Goal: Information Seeking & Learning: Learn about a topic

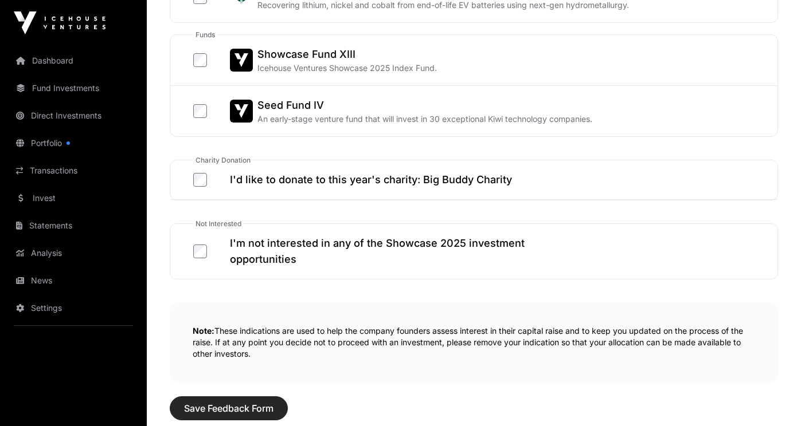
scroll to position [680, 0]
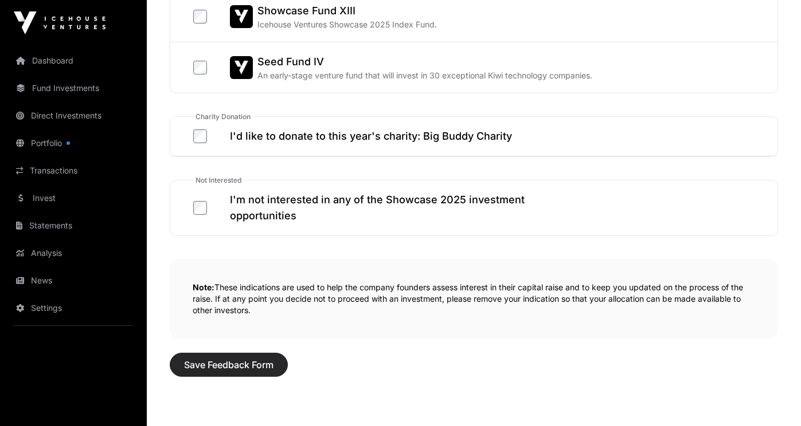
click at [219, 371] on span "Save Feedback Form" at bounding box center [228, 365] width 89 height 14
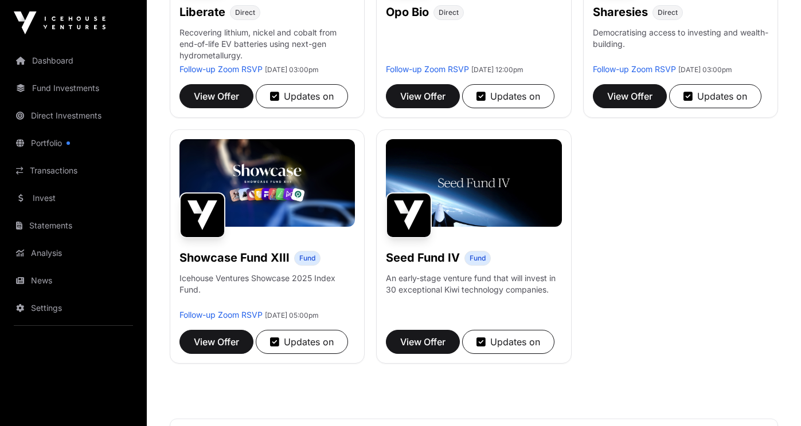
scroll to position [609, 0]
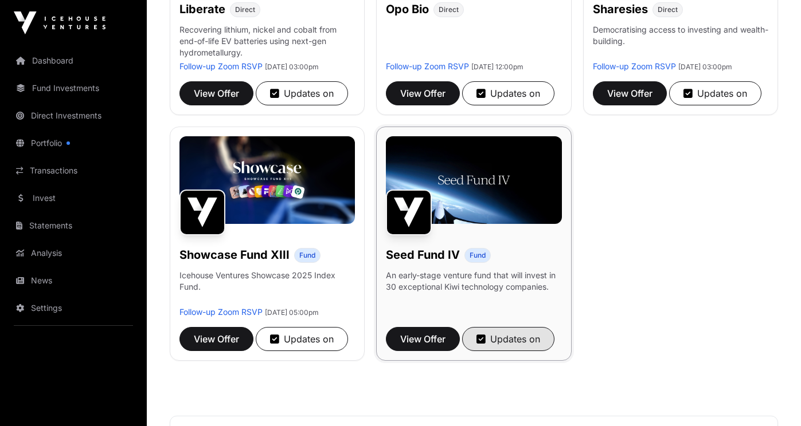
click at [520, 346] on div "Updates on" at bounding box center [508, 339] width 64 height 14
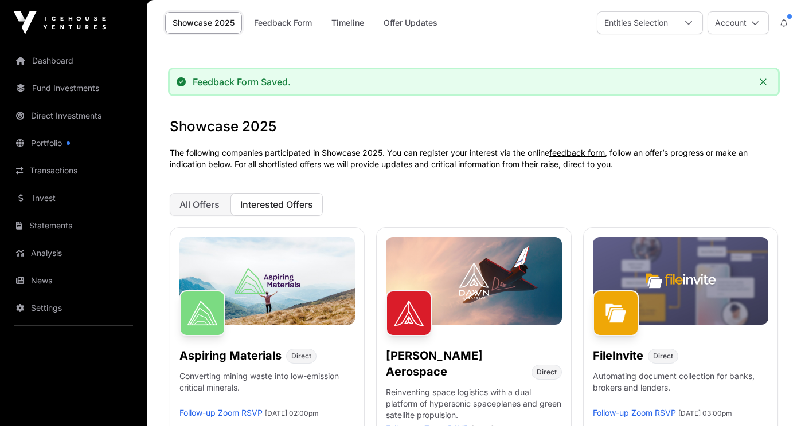
scroll to position [0, 0]
click at [218, 201] on span "All Offers" at bounding box center [199, 204] width 40 height 11
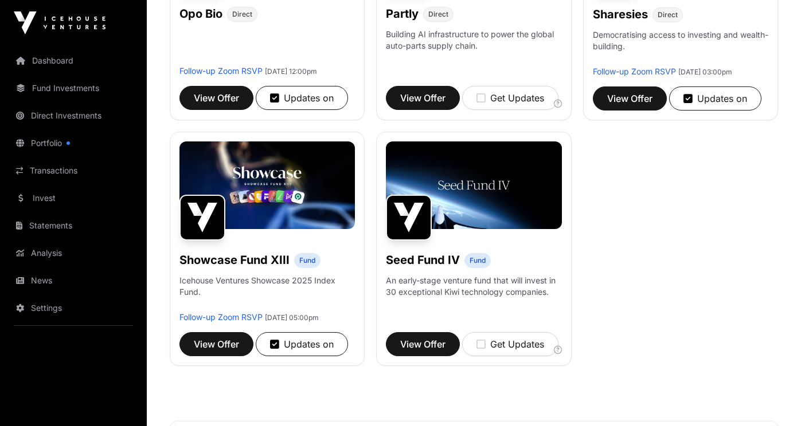
scroll to position [852, 0]
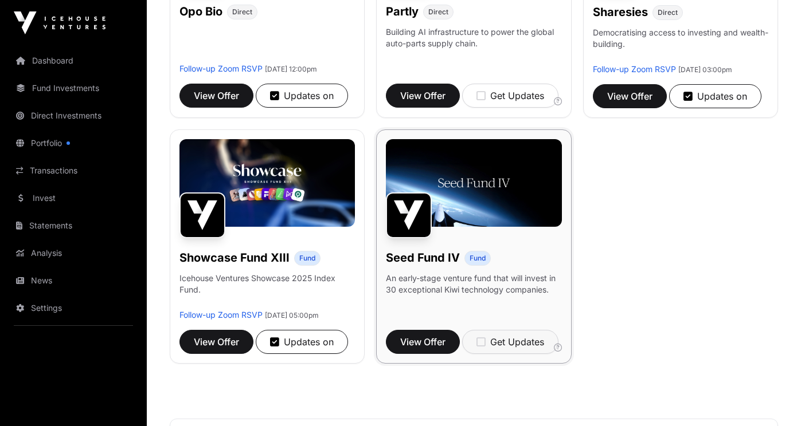
click at [495, 349] on div "Get Updates" at bounding box center [510, 342] width 68 height 14
click at [437, 349] on span "View Offer" at bounding box center [422, 342] width 45 height 14
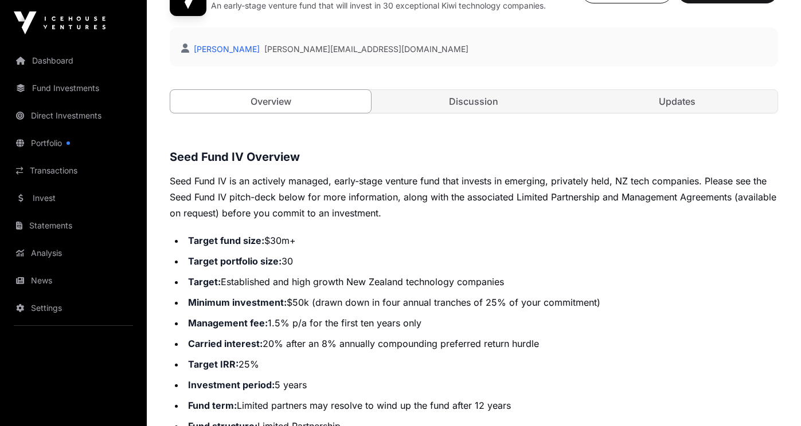
scroll to position [210, 0]
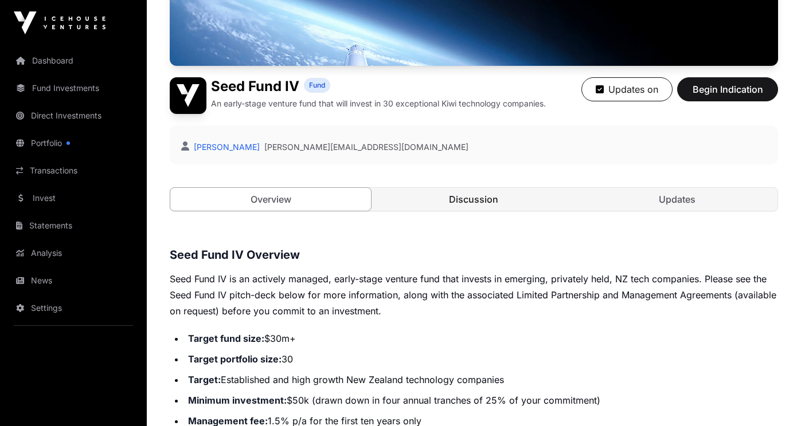
click at [516, 207] on link "Discussion" at bounding box center [473, 199] width 201 height 23
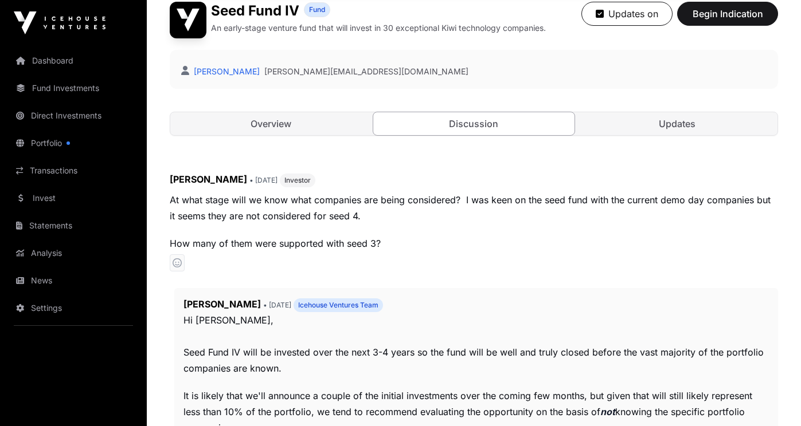
scroll to position [273, 0]
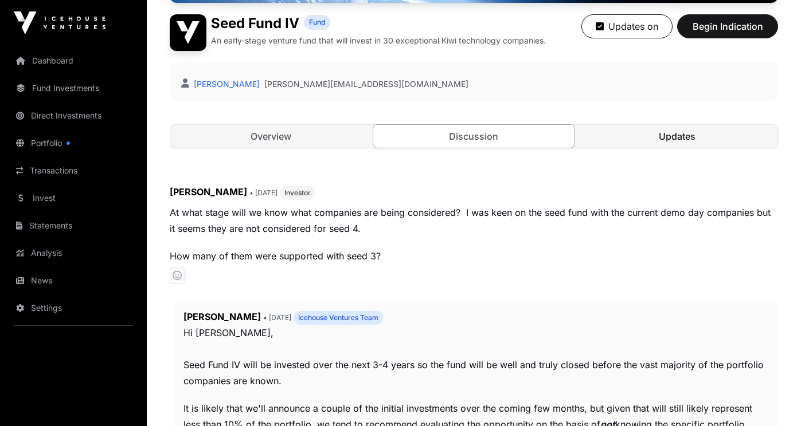
click at [675, 142] on link "Updates" at bounding box center [677, 136] width 201 height 23
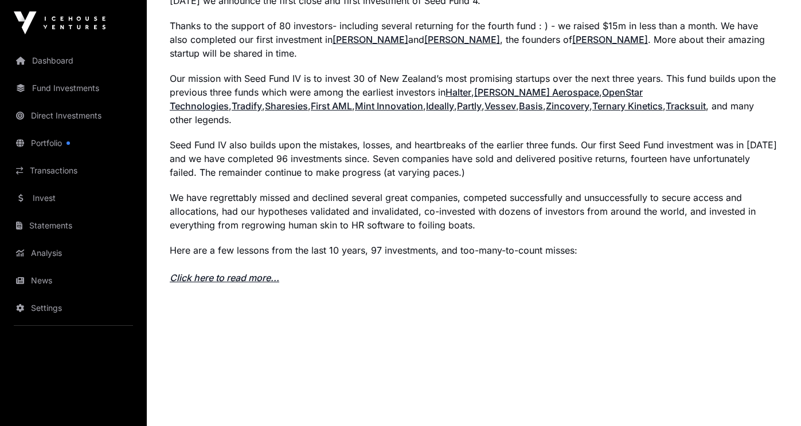
scroll to position [867, 0]
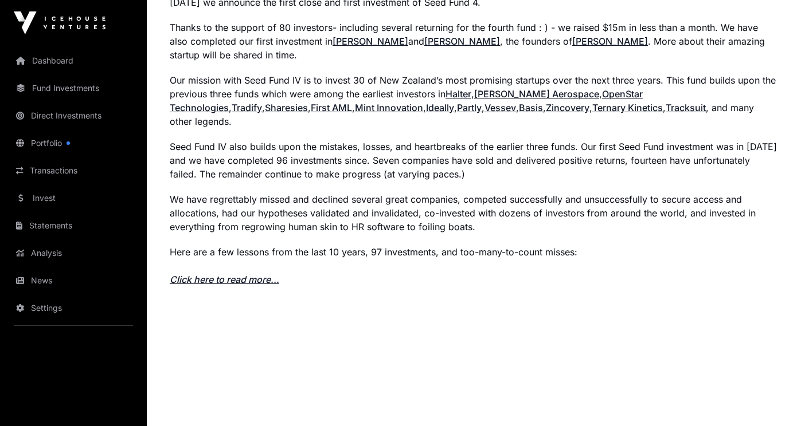
click at [264, 274] on link "Click here to read more..." at bounding box center [224, 279] width 109 height 11
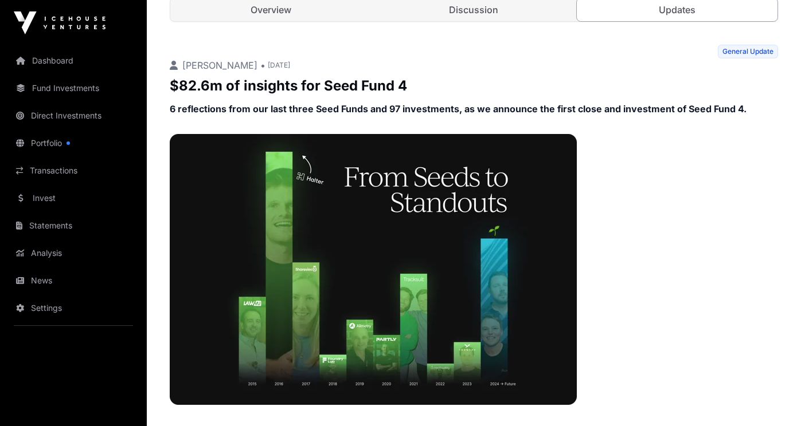
scroll to position [402, 0]
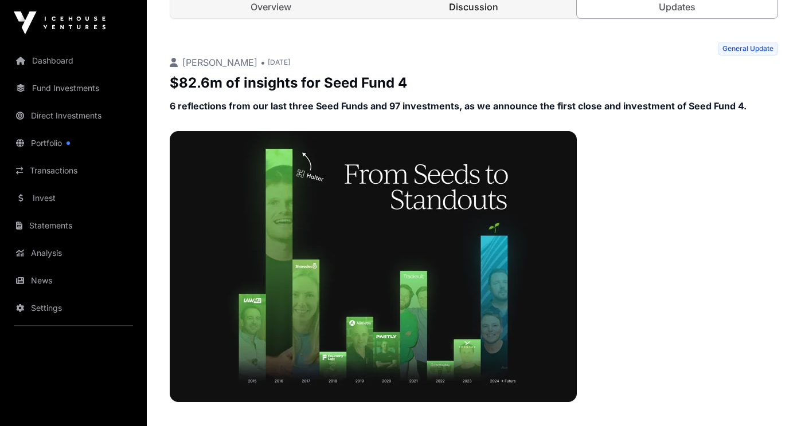
click at [455, 14] on link "Discussion" at bounding box center [473, 6] width 201 height 23
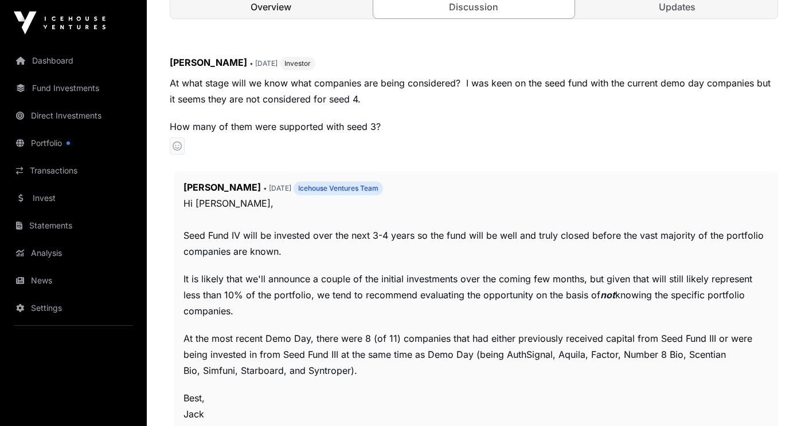
click at [327, 11] on link "Overview" at bounding box center [270, 6] width 201 height 23
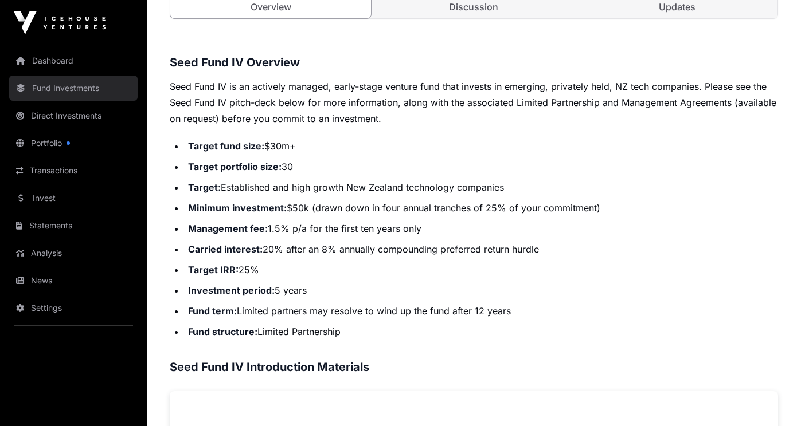
click at [76, 98] on link "Fund Investments" at bounding box center [73, 88] width 128 height 25
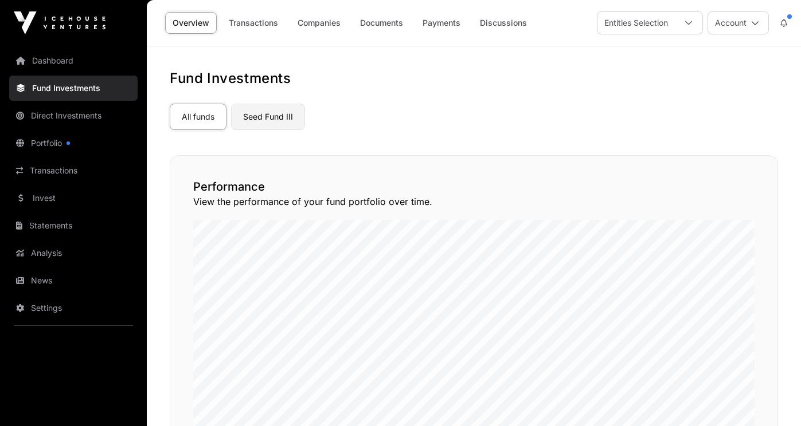
click at [277, 120] on link "Seed Fund III" at bounding box center [268, 117] width 74 height 26
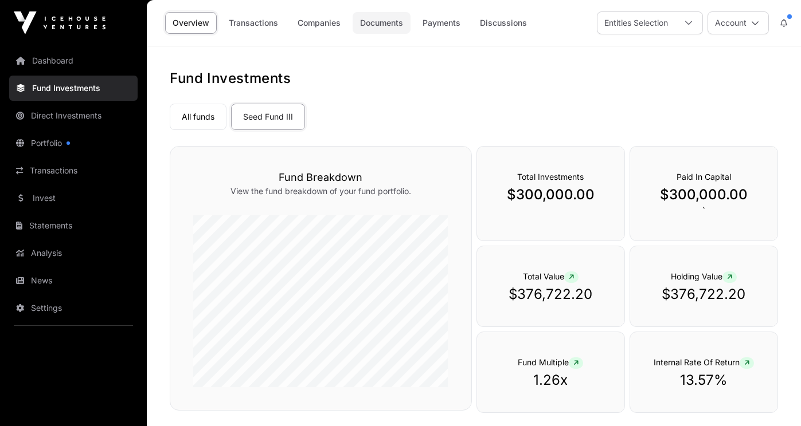
click at [383, 25] on link "Documents" at bounding box center [382, 23] width 58 height 22
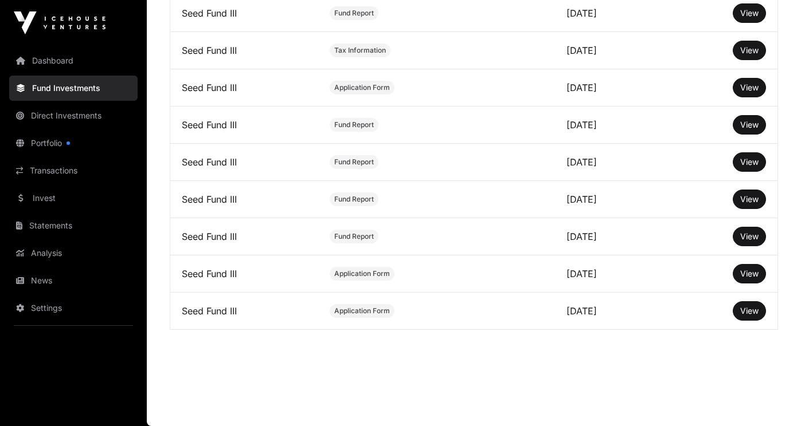
scroll to position [801, 0]
click at [737, 310] on button "View" at bounding box center [749, 311] width 33 height 19
click at [751, 314] on span "View" at bounding box center [749, 311] width 18 height 10
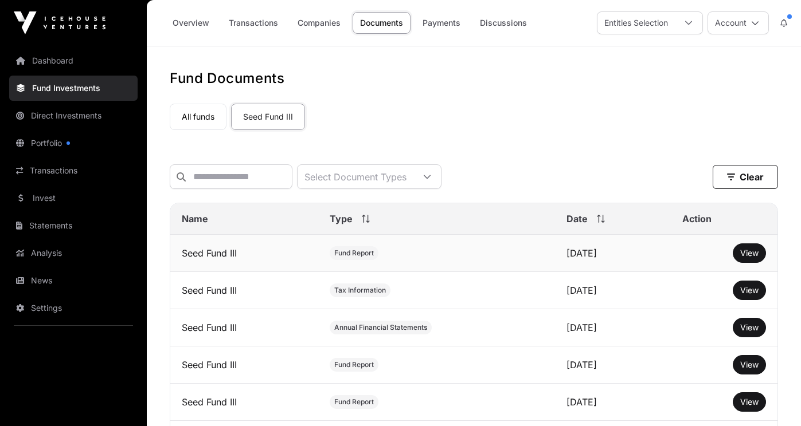
scroll to position [0, 0]
click at [512, 21] on link "Discussions" at bounding box center [503, 23] width 62 height 22
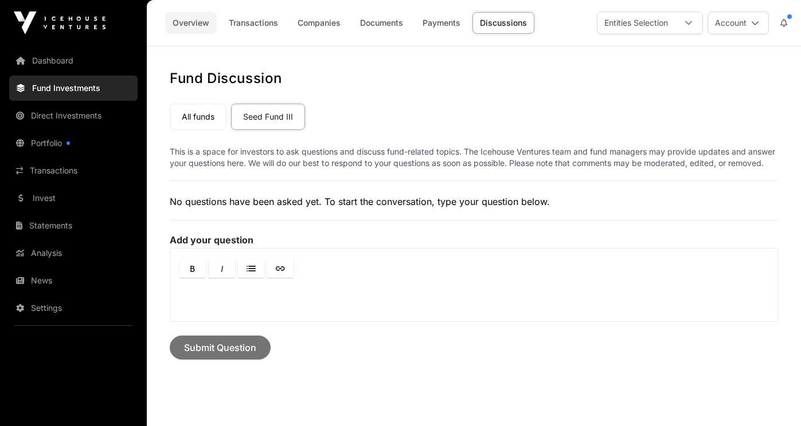
click at [205, 25] on link "Overview" at bounding box center [191, 23] width 52 height 22
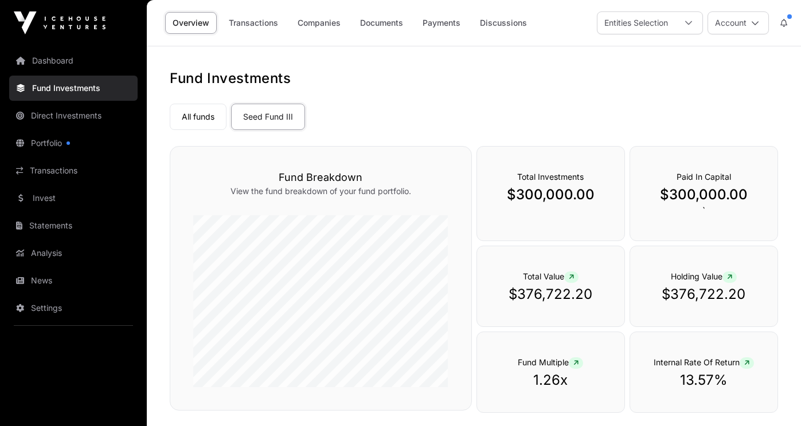
click at [198, 24] on link "Overview" at bounding box center [191, 23] width 52 height 22
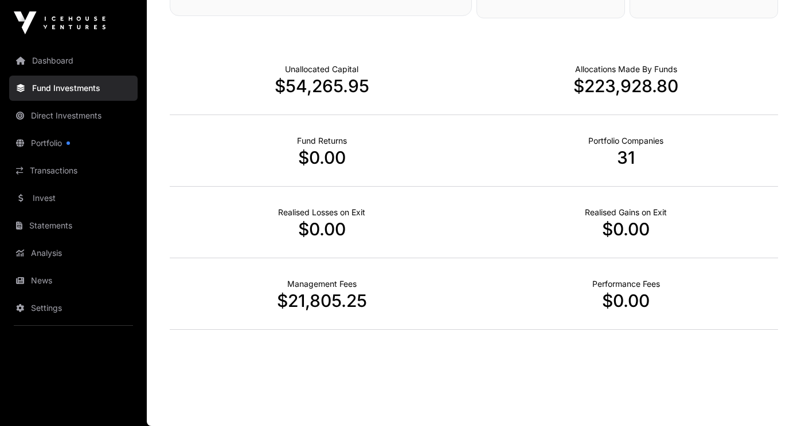
scroll to position [406, 0]
click at [320, 297] on p "$21,805.25" at bounding box center [322, 301] width 304 height 21
click at [321, 282] on p "Management Fees" at bounding box center [321, 284] width 69 height 11
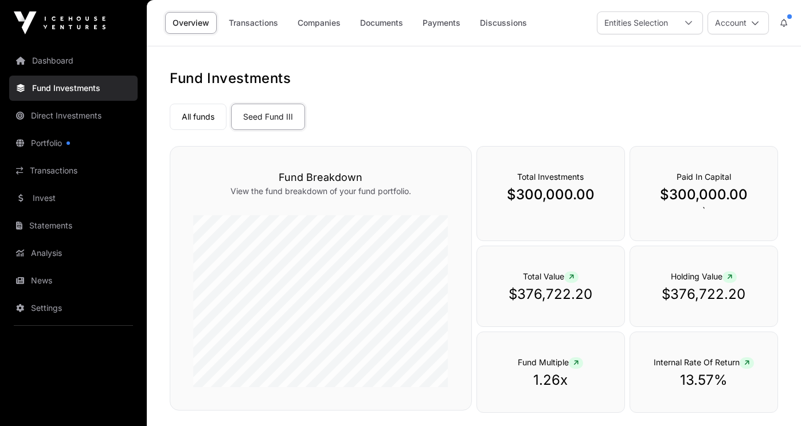
scroll to position [0, 0]
click at [383, 26] on link "Documents" at bounding box center [382, 23] width 58 height 22
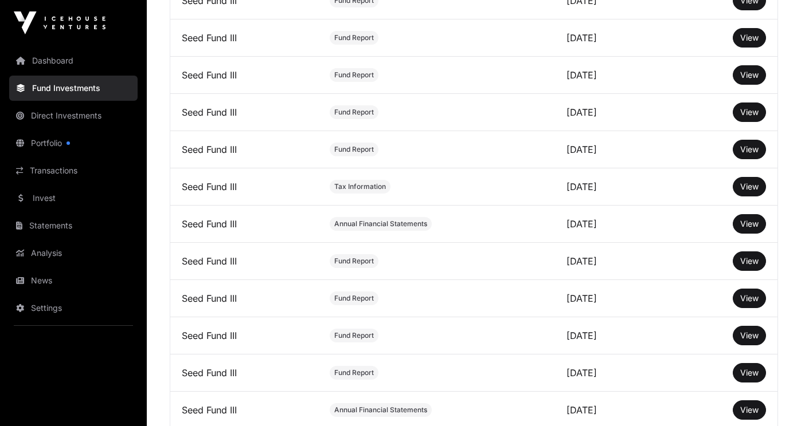
scroll to position [378, 0]
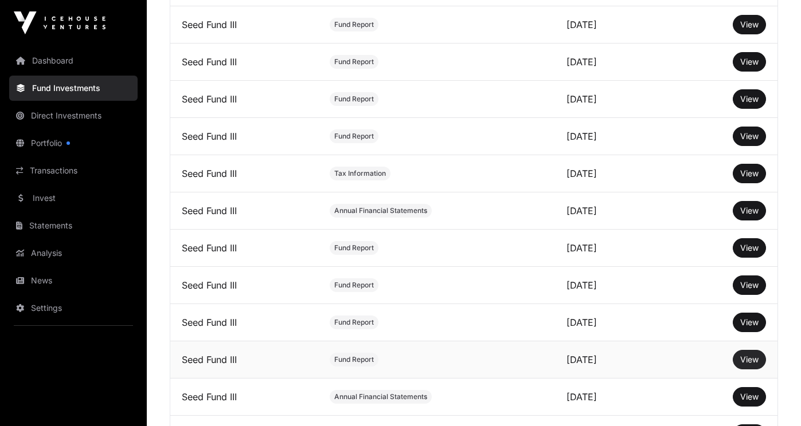
click at [750, 365] on span "View" at bounding box center [749, 360] width 18 height 10
